Goal: Transaction & Acquisition: Purchase product/service

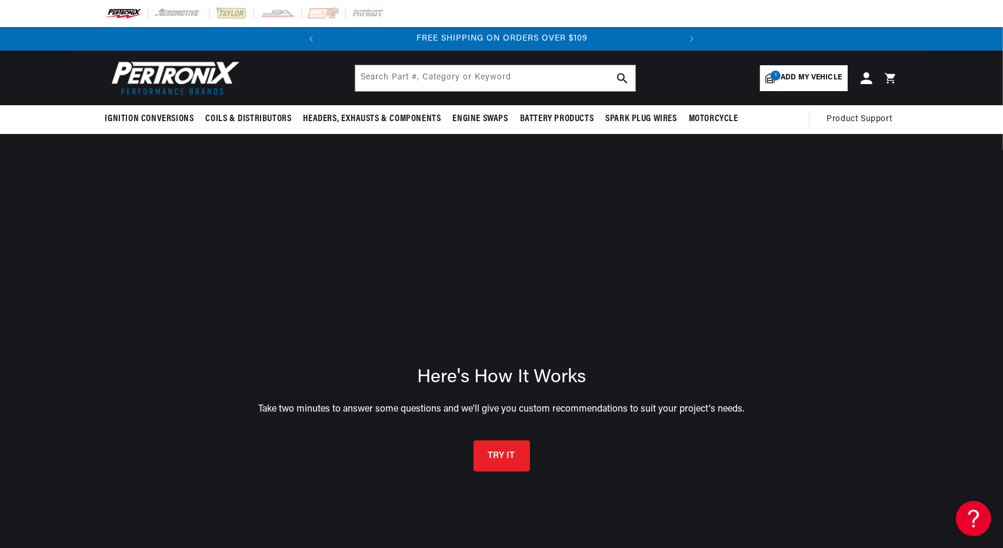
click at [815, 73] on span "Add my vehicle" at bounding box center [810, 77] width 61 height 11
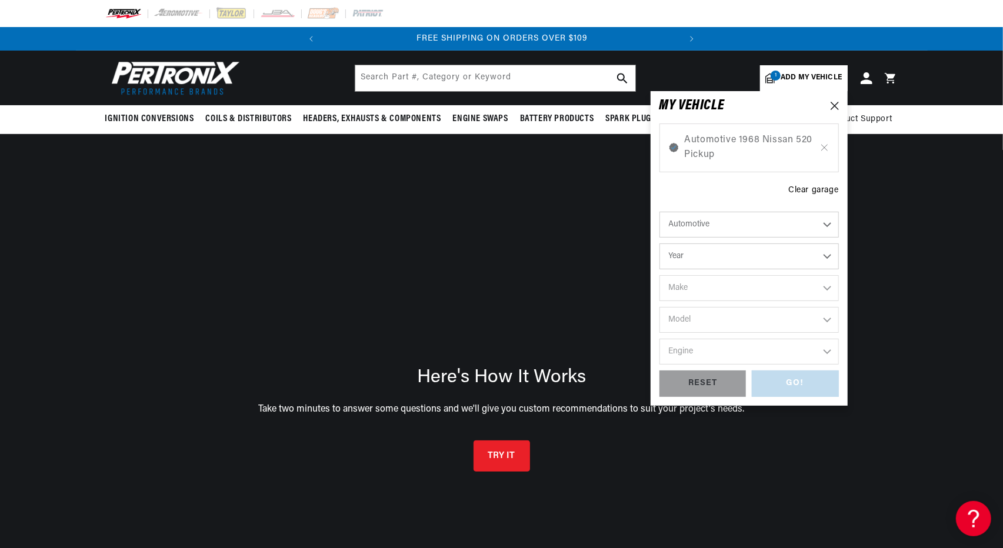
click at [825, 252] on select "Year [DATE] 2025 2024 2023 2022 2021 2020 2019 2018 2017 2016 2015 2014 2013 20…" at bounding box center [748, 256] width 179 height 26
click at [826, 257] on select "Year [DATE] 2025 2024 2023 2022 2021 2020 2019 2018 2017 2016 2015 2014 2013 20…" at bounding box center [748, 256] width 179 height 26
click at [828, 253] on select "Year [DATE] 2025 2024 2023 2022 2021 2020 2019 2018 2017 2016 2015 2014 2013 20…" at bounding box center [748, 256] width 179 height 26
select select "1974"
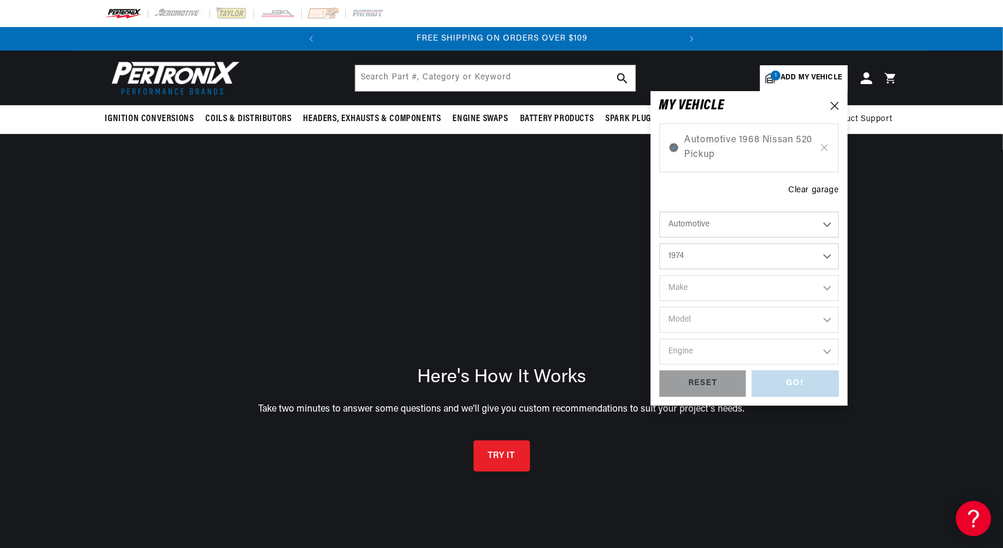
click at [659, 243] on select "Year [DATE] 2025 2024 2023 2022 2021 2020 2019 2018 2017 2016 2015 2014 2013 20…" at bounding box center [748, 256] width 179 height 26
click at [746, 258] on select "2026 2025 2024 2023 2022 2021 2020 2019 2018 2017 2016 2015 2014 2013 2012 2011…" at bounding box center [748, 256] width 179 height 26
click at [679, 258] on select "2026 2025 2024 2023 2022 2021 2020 2019 2018 2017 2016 2015 2014 2013 2012 2011…" at bounding box center [748, 256] width 179 height 26
select select "1968"
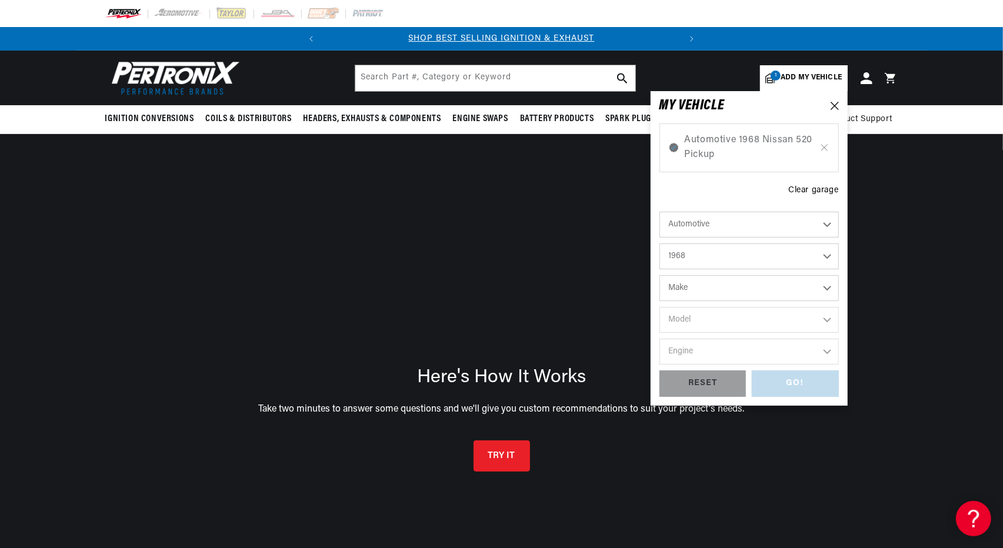
click at [679, 290] on select "Make Alfa Romeo American Motors Aston [PERSON_NAME][GEOGRAPHIC_DATA] [PERSON_NA…" at bounding box center [748, 288] width 179 height 26
select select "Nissan"
click at [659, 275] on select "Make Alfa Romeo American Motors Aston [PERSON_NAME][GEOGRAPHIC_DATA] [PERSON_NA…" at bounding box center [748, 288] width 179 height 26
select select "Nissan"
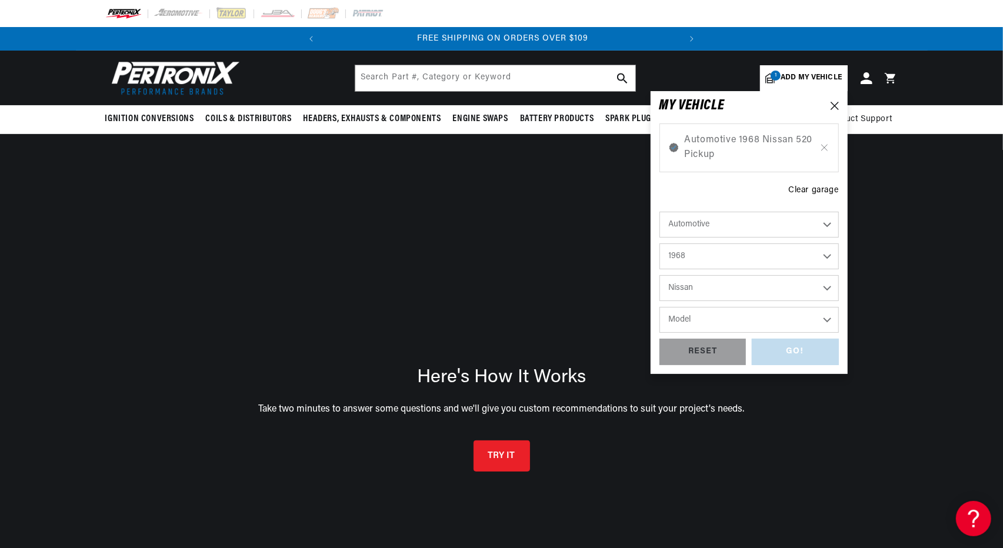
scroll to position [0, 356]
click at [824, 320] on select "Model 510 520 Pickup" at bounding box center [748, 320] width 179 height 26
click at [824, 145] on icon at bounding box center [824, 147] width 10 height 9
select select "1968"
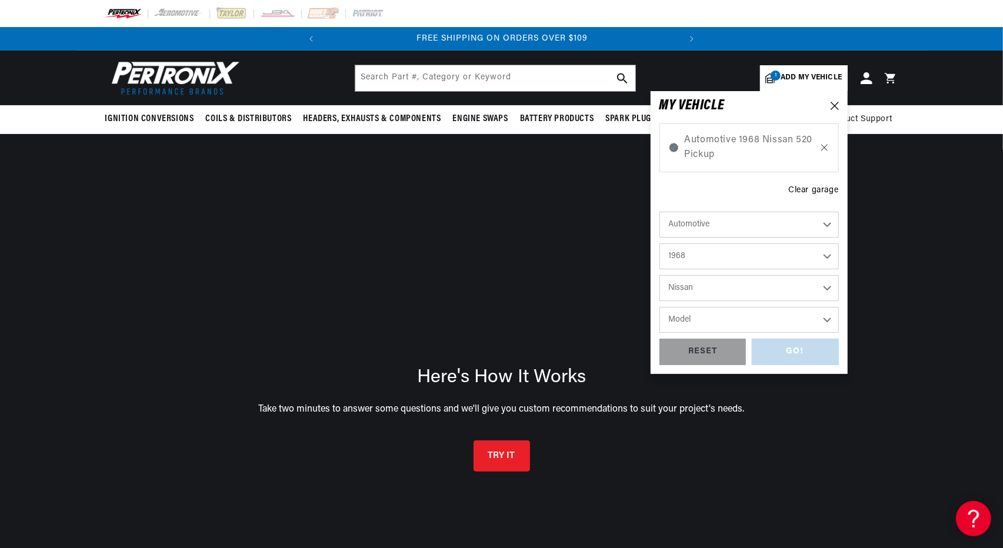
select select "Nissan"
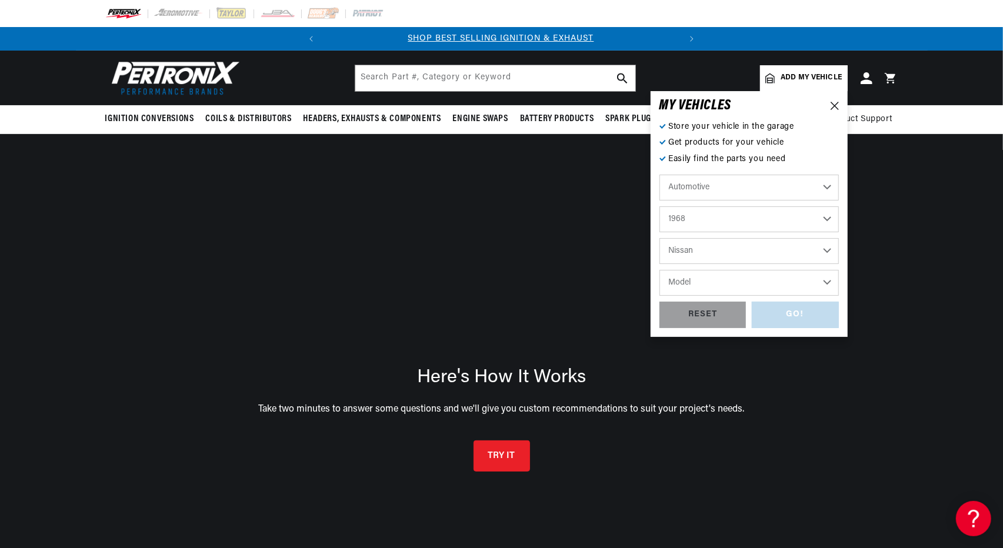
scroll to position [0, 0]
click at [714, 309] on div "RESET" at bounding box center [702, 315] width 87 height 26
select select "Year"
select select "Make"
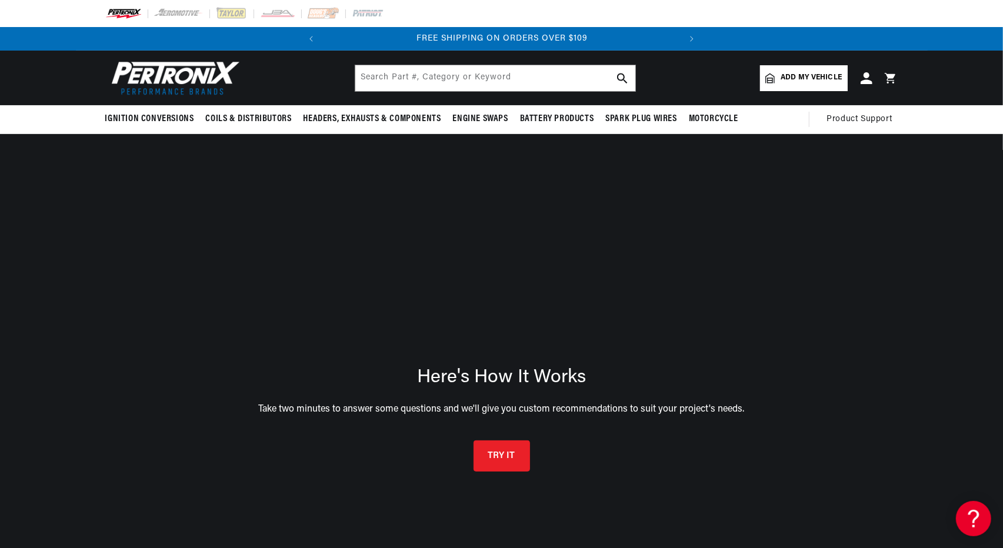
scroll to position [0, 356]
